Goal: Task Accomplishment & Management: Manage account settings

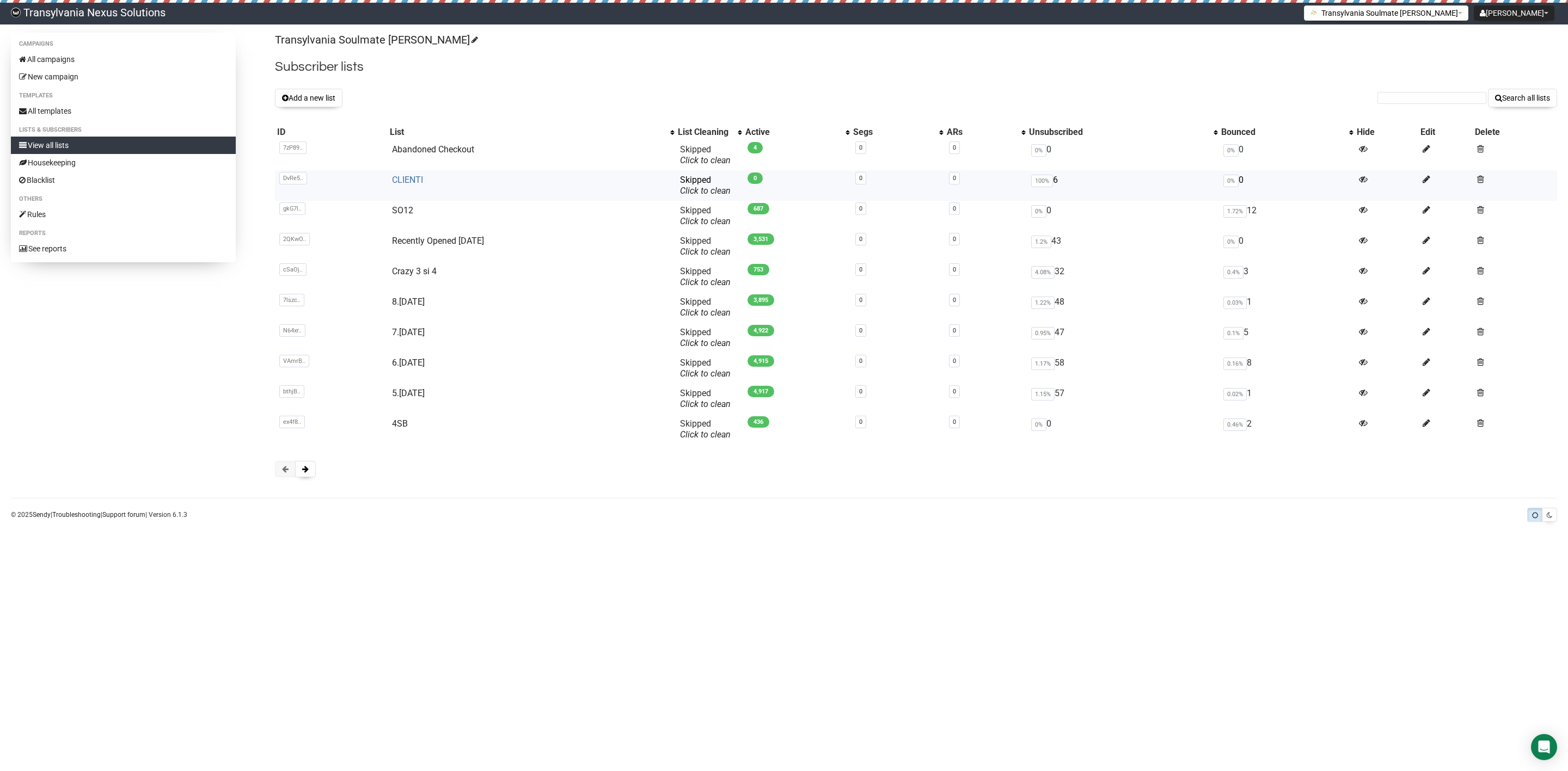
click at [405, 180] on link "CLIENTI" at bounding box center [407, 180] width 31 height 11
click at [1457, 113] on div "Transylvania Soulmate [PERSON_NAME] Subscriber lists Add a new list Search all …" at bounding box center [916, 260] width 1282 height 455
click at [1412, 95] on input "text" at bounding box center [1432, 98] width 109 height 12
paste input "[PERSON_NAME][EMAIL_ADDRESS][DOMAIN_NAME]"
type input "[PERSON_NAME][EMAIL_ADDRESS][DOMAIN_NAME]"
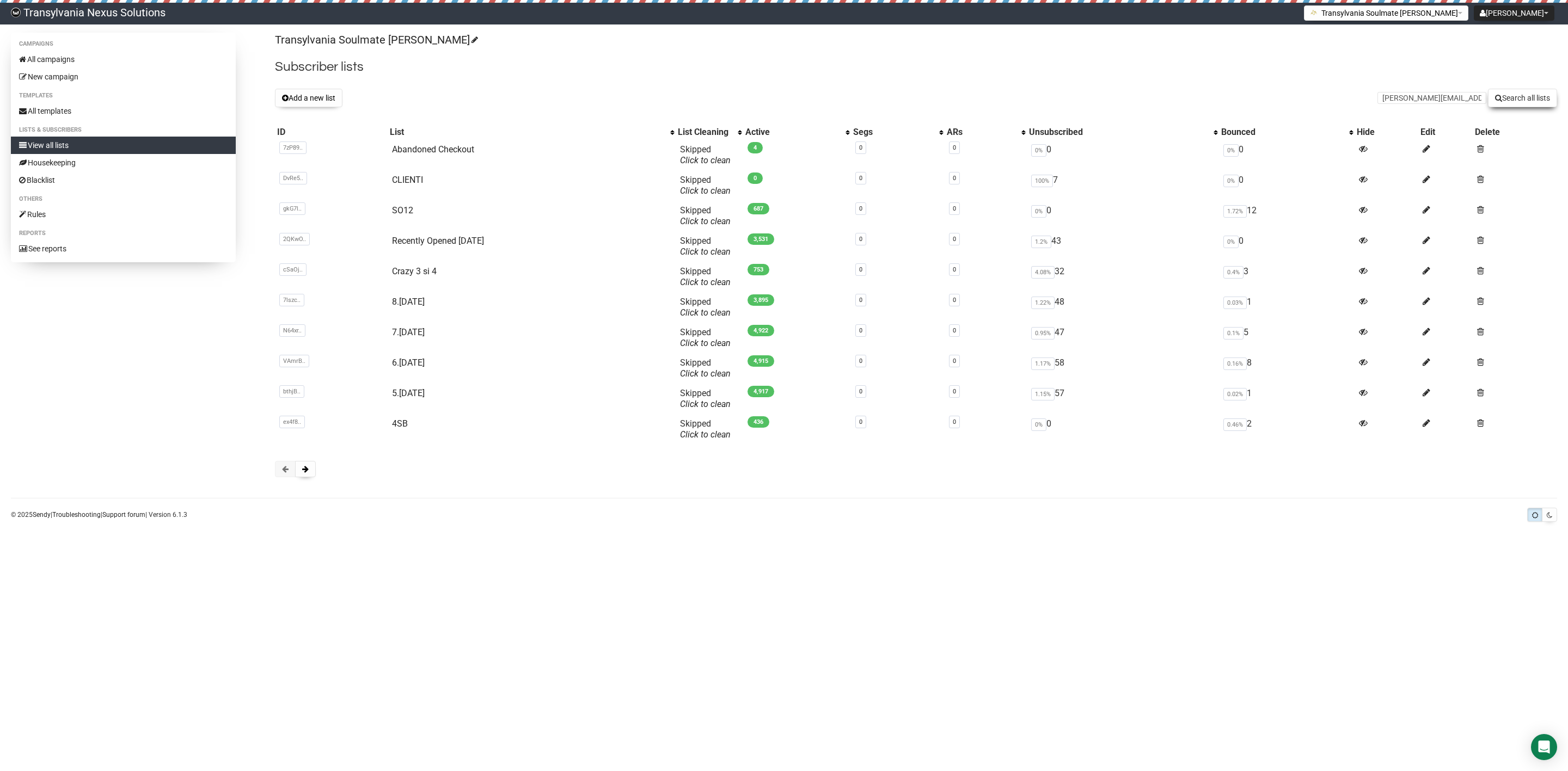
click at [1521, 107] on button "Search all lists" at bounding box center [1523, 98] width 69 height 19
click at [1521, 108] on div "Transylvania Soulmate [PERSON_NAME] Subscriber lists Add a new list [PERSON_NAM…" at bounding box center [916, 260] width 1282 height 455
click at [325, 104] on button "Add a new list" at bounding box center [309, 98] width 68 height 19
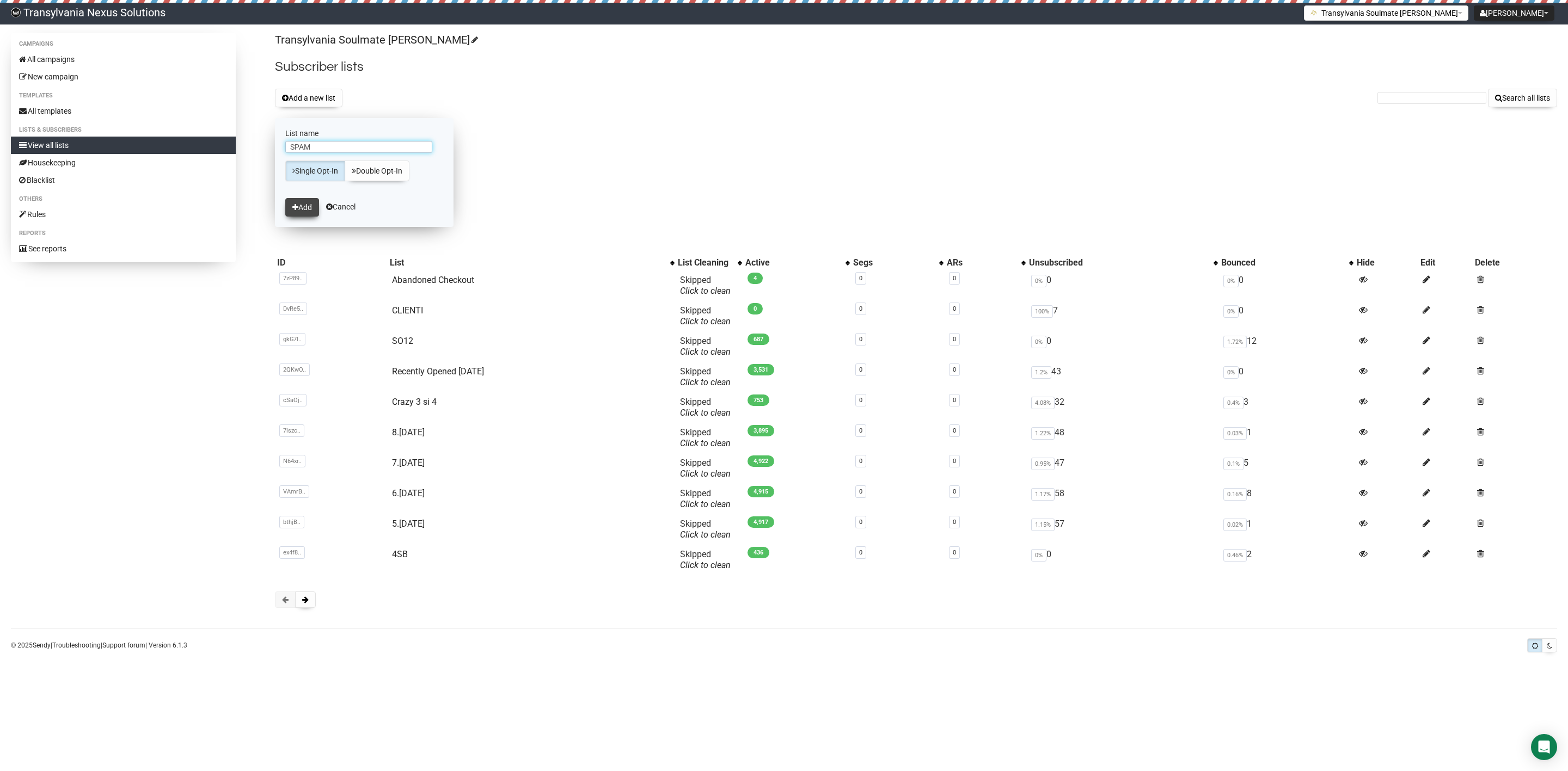
type input "SPAM"
click at [304, 210] on button "Add" at bounding box center [302, 207] width 34 height 19
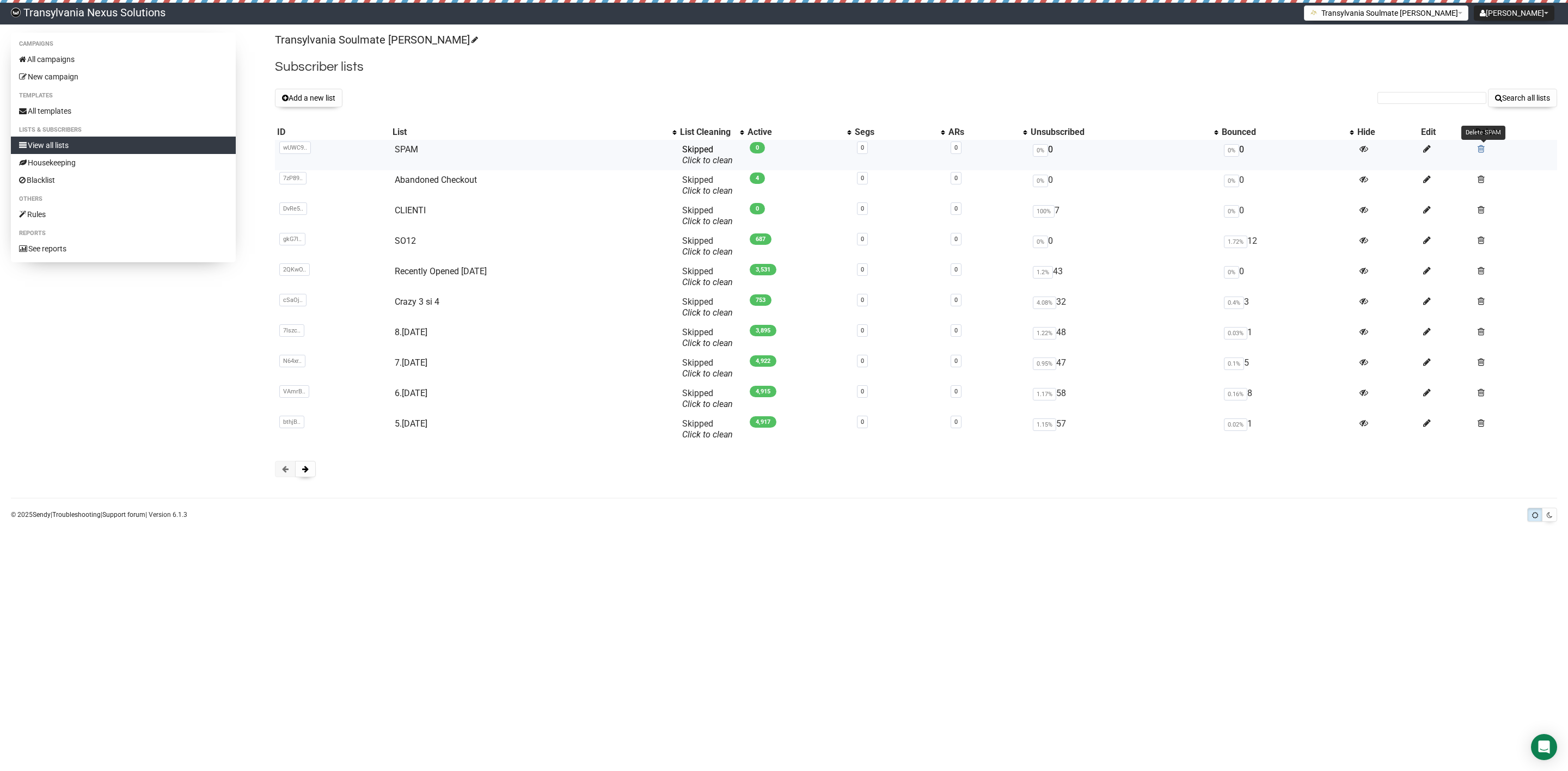
click at [1482, 150] on span at bounding box center [1481, 149] width 7 height 9
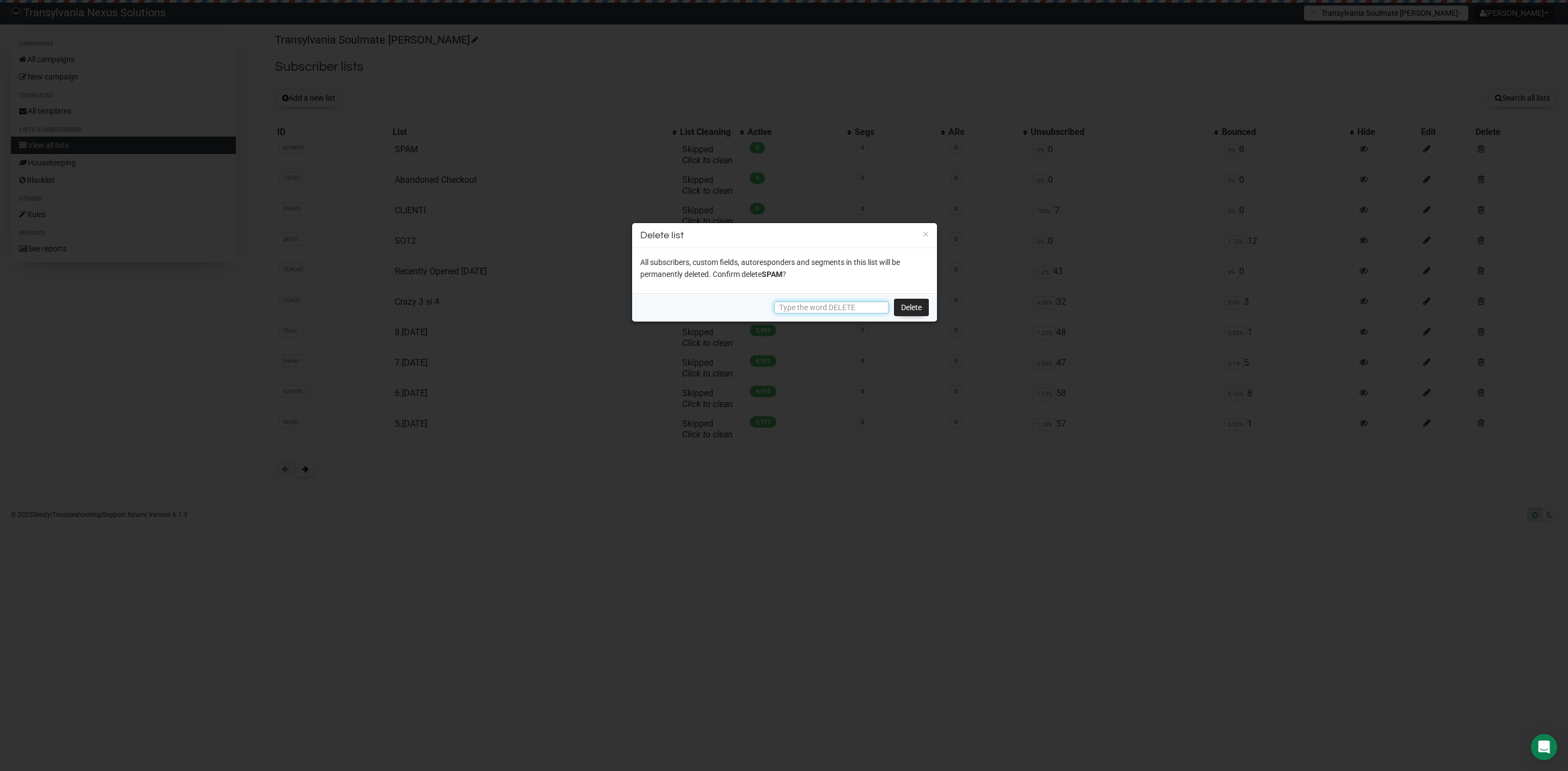
click at [872, 309] on input "text" at bounding box center [831, 307] width 114 height 12
type input "DELETE"
click at [902, 307] on link "Delete" at bounding box center [911, 307] width 35 height 17
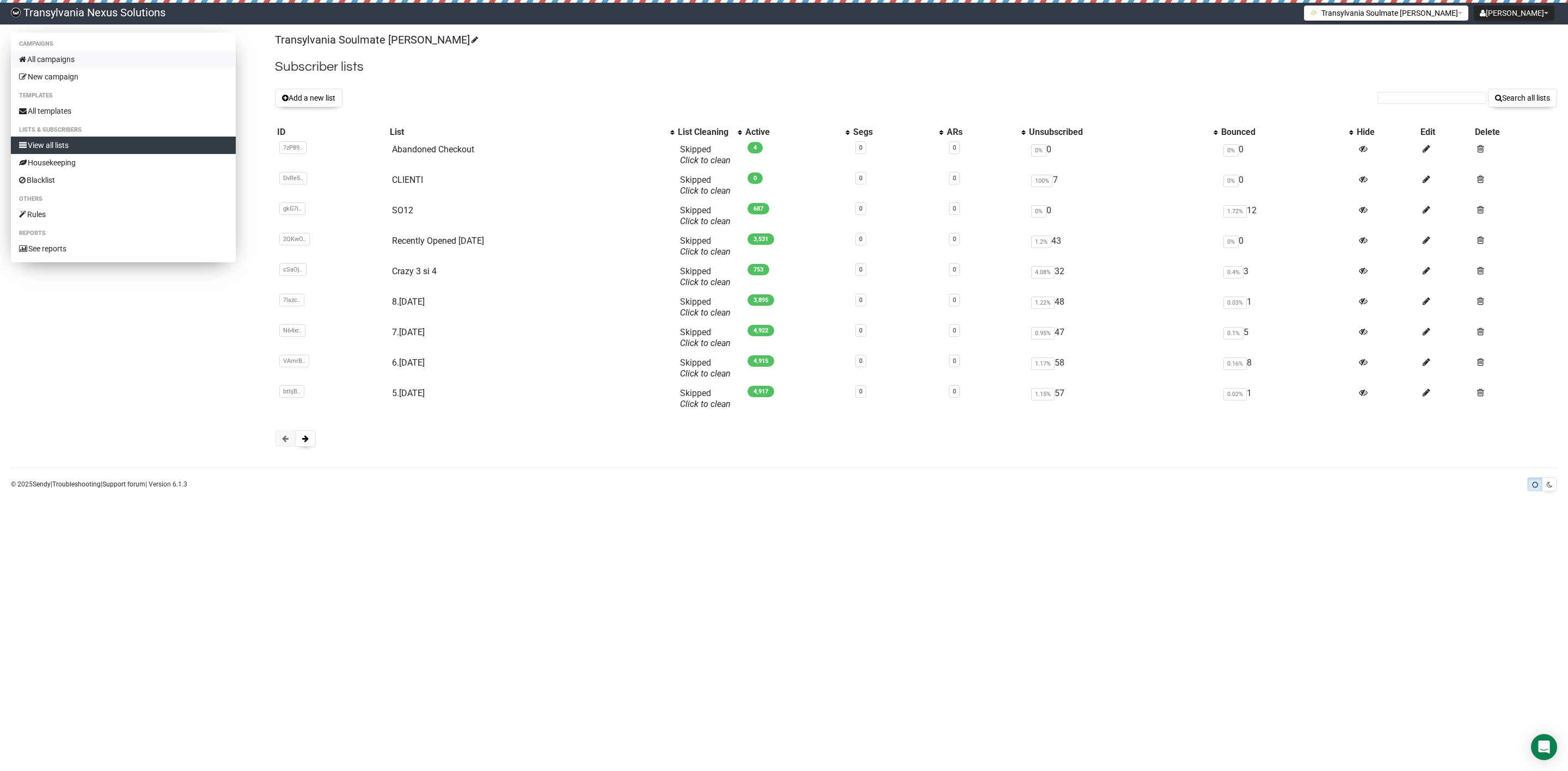
click at [93, 53] on ul "Campaigns All campaigns New campaign" at bounding box center [123, 62] width 225 height 48
click at [90, 58] on link "All campaigns" at bounding box center [123, 59] width 225 height 17
